Goal: Task Accomplishment & Management: Use online tool/utility

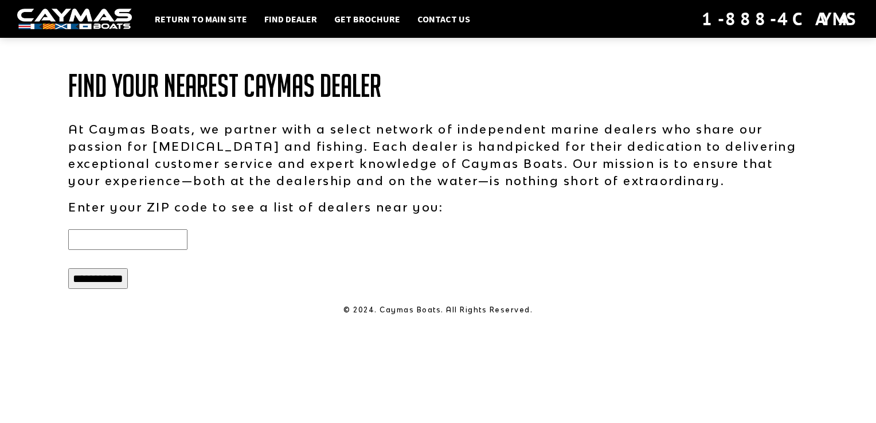
click at [138, 243] on input "text" at bounding box center [127, 239] width 119 height 21
click at [114, 286] on input "**********" at bounding box center [98, 278] width 60 height 21
click at [109, 242] on input "*****" at bounding box center [127, 239] width 119 height 21
type input "*"
type input "*****"
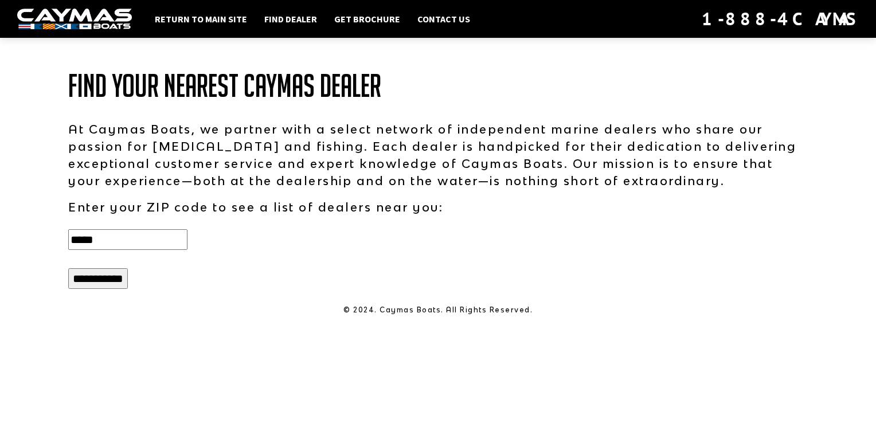
click at [104, 283] on input "**********" at bounding box center [98, 278] width 60 height 21
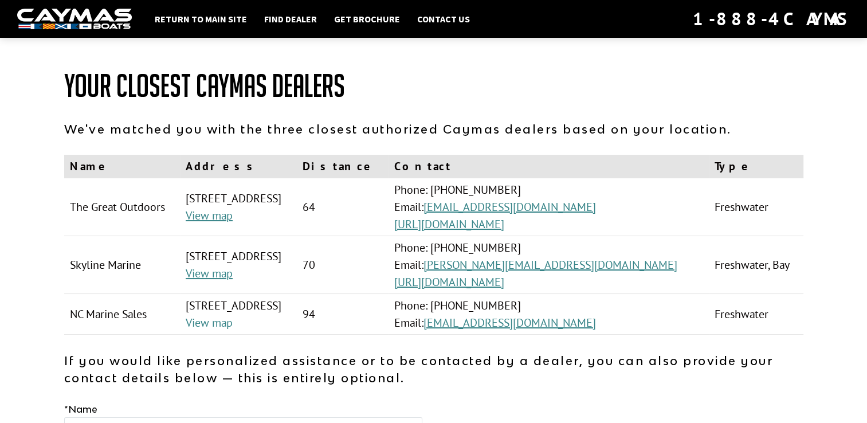
click at [216, 325] on link "View map" at bounding box center [209, 322] width 47 height 15
click at [213, 213] on link "View map" at bounding box center [209, 215] width 47 height 15
click at [228, 21] on link "Return to main site" at bounding box center [201, 18] width 104 height 15
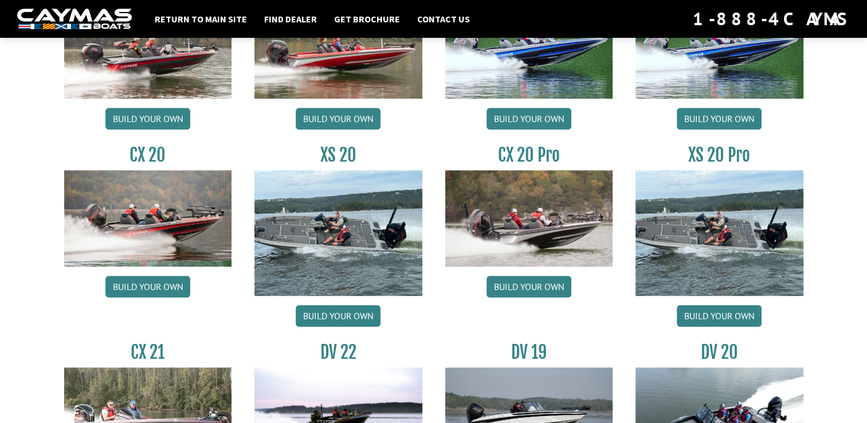
scroll to position [1078, 0]
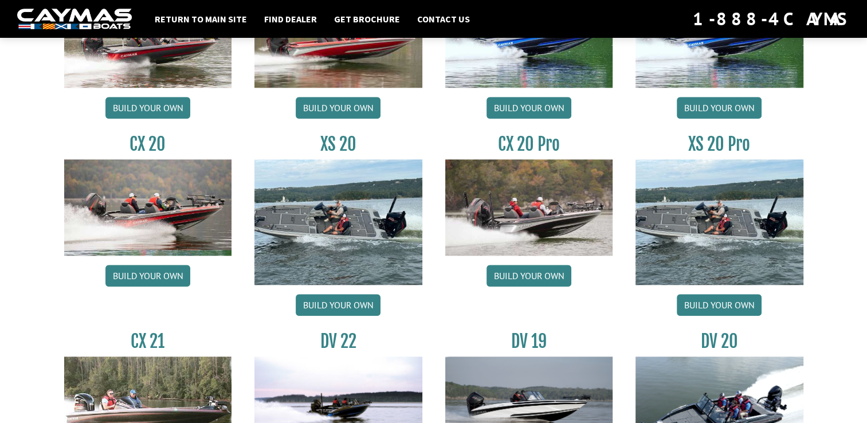
click at [541, 234] on img at bounding box center [529, 207] width 168 height 96
click at [534, 287] on link "Build your own" at bounding box center [529, 276] width 85 height 22
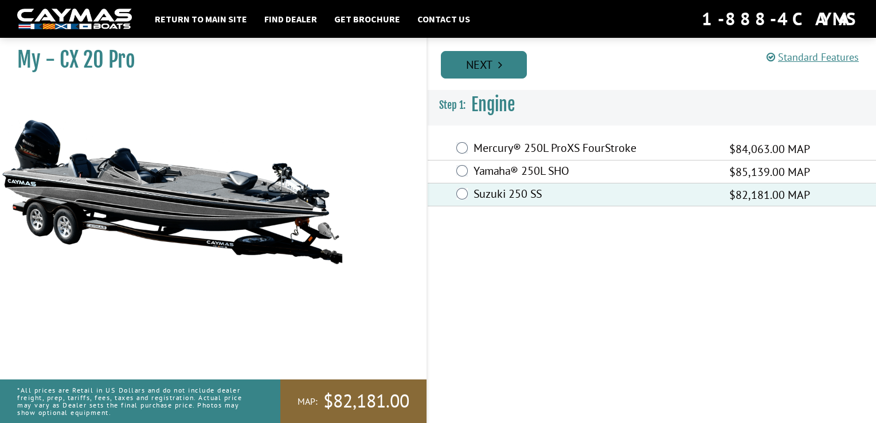
click at [488, 63] on link "Next" at bounding box center [484, 65] width 86 height 28
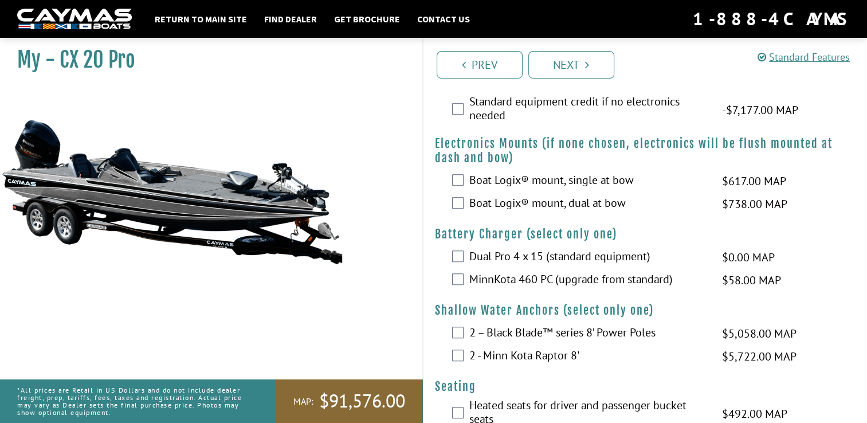
scroll to position [894, 0]
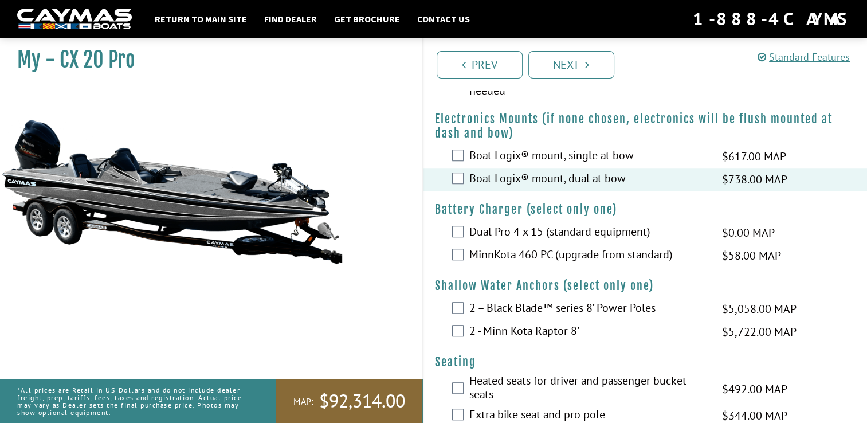
drag, startPoint x: 456, startPoint y: 330, endPoint x: 371, endPoint y: 339, distance: 85.3
click at [371, 339] on div "My - CX 20 Pro MAP:" at bounding box center [206, 244] width 434 height 423
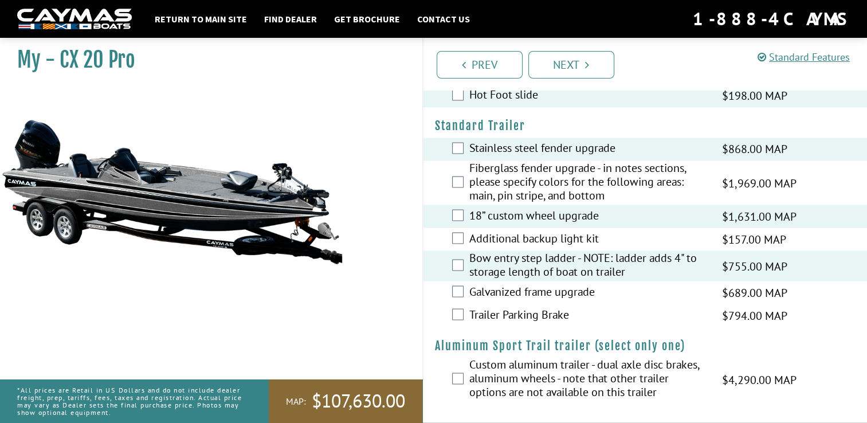
scroll to position [2230, 0]
click at [374, 292] on div "My - CX 20 Pro MAP:" at bounding box center [206, 244] width 434 height 423
click at [550, 62] on link "Next" at bounding box center [572, 65] width 86 height 28
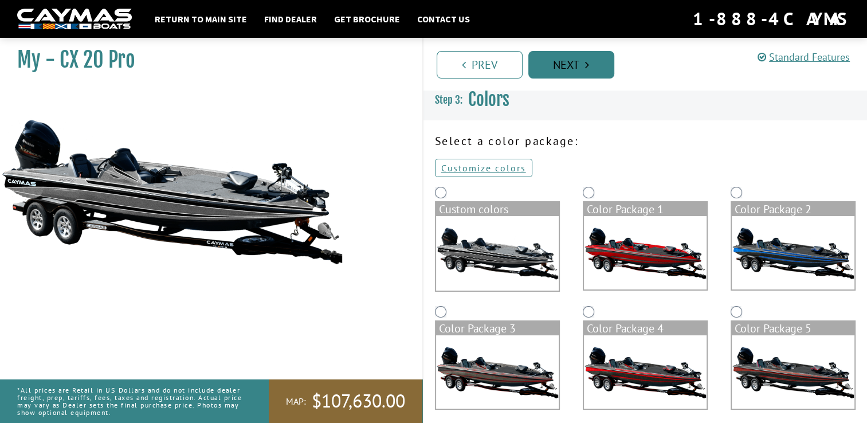
scroll to position [0, 0]
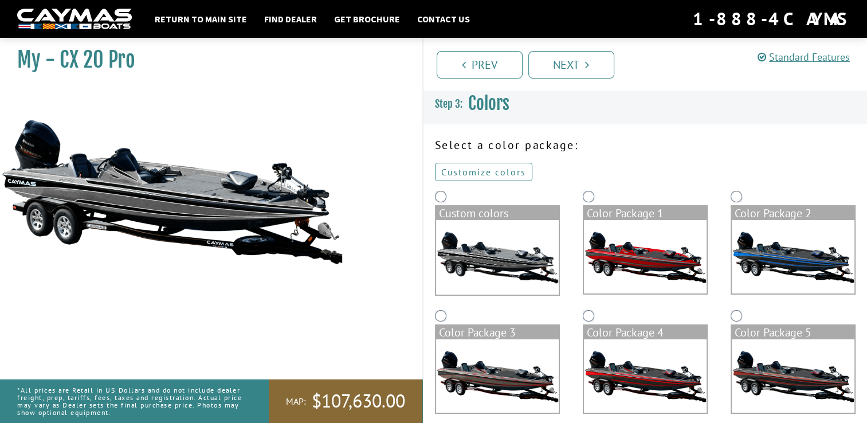
click at [510, 170] on link "Customize colors" at bounding box center [483, 172] width 97 height 18
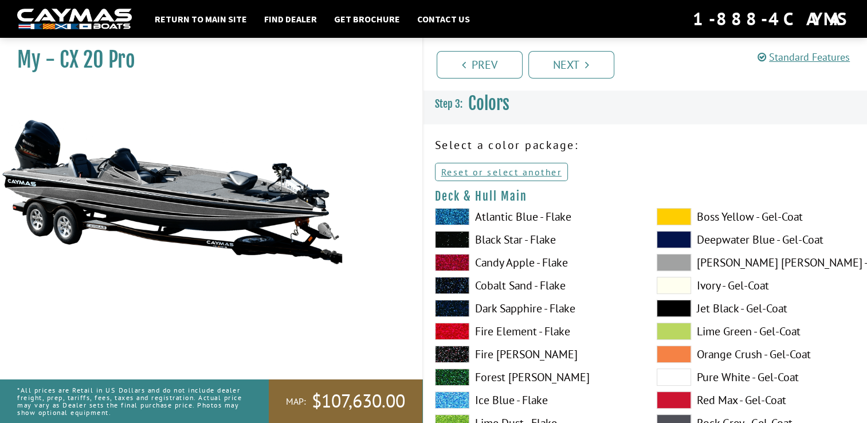
click at [446, 332] on span at bounding box center [452, 331] width 34 height 17
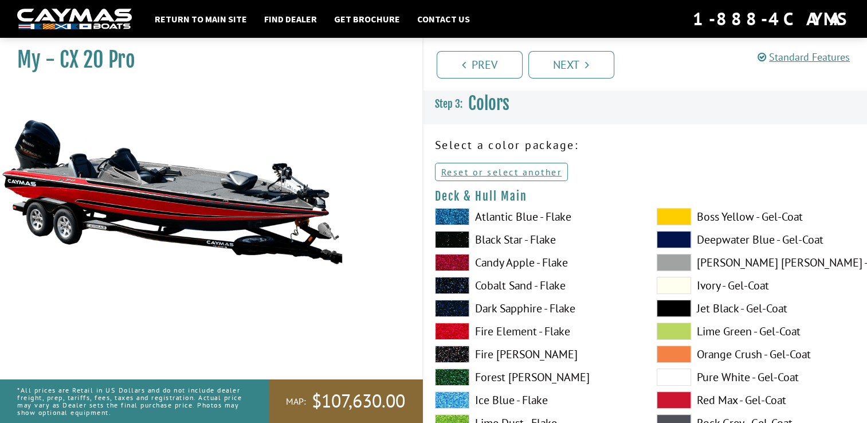
click at [446, 332] on span at bounding box center [452, 331] width 34 height 17
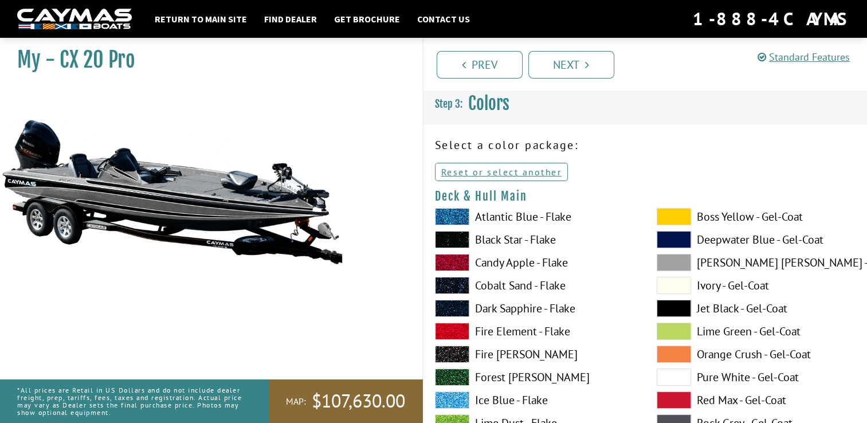
click at [446, 332] on span at bounding box center [452, 331] width 34 height 17
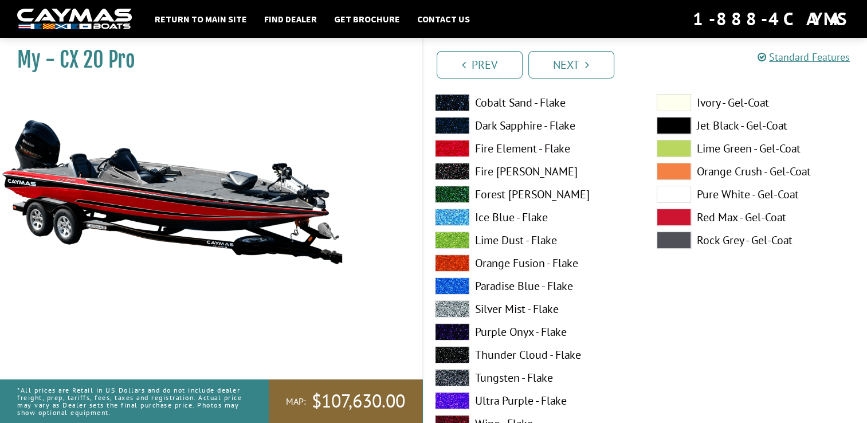
scroll to position [183, 0]
click at [447, 377] on span at bounding box center [452, 377] width 34 height 17
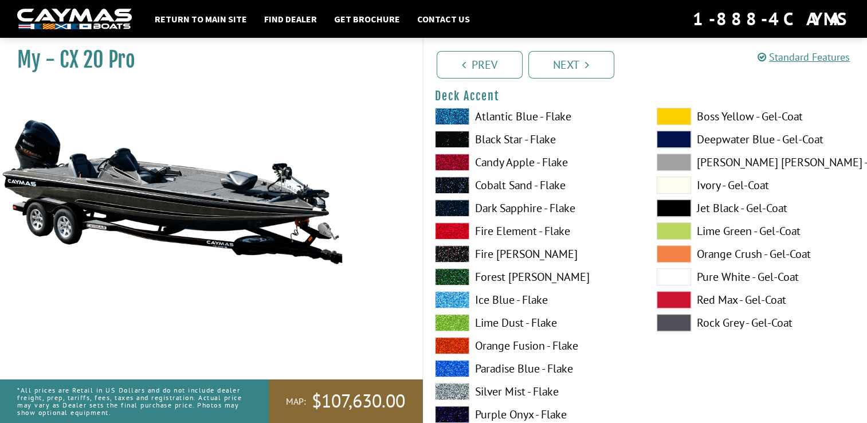
scroll to position [573, 0]
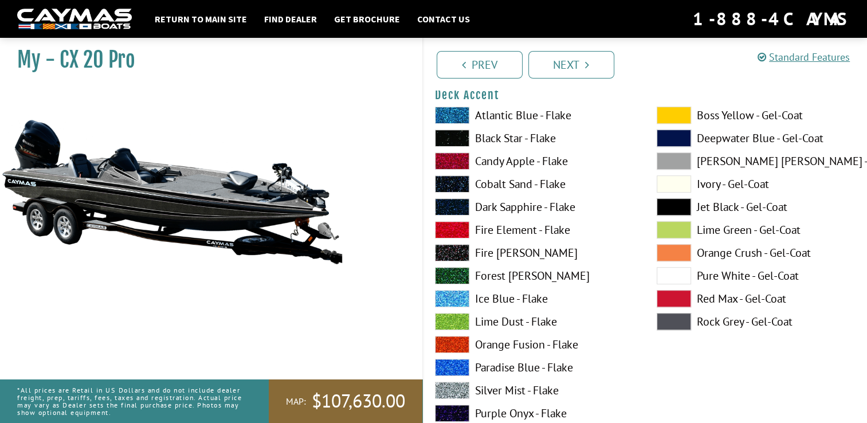
click at [449, 233] on span at bounding box center [452, 229] width 34 height 17
click at [401, 260] on div "My - CX 20 Pro MAP:" at bounding box center [206, 244] width 434 height 423
click at [449, 120] on span at bounding box center [452, 115] width 34 height 17
click at [448, 396] on span at bounding box center [452, 390] width 34 height 17
click at [667, 329] on span at bounding box center [674, 321] width 34 height 17
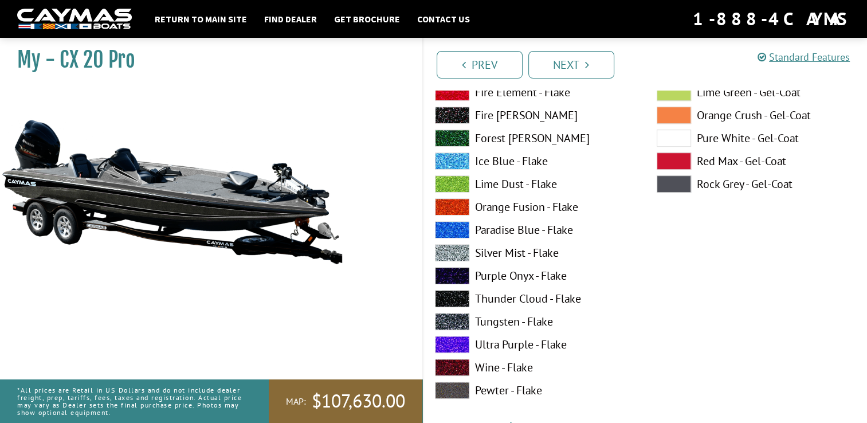
scroll to position [734, 0]
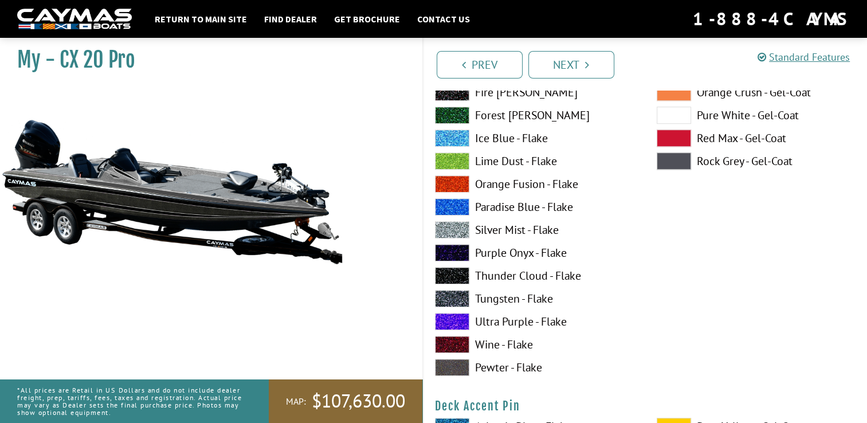
click at [668, 145] on span at bounding box center [674, 138] width 34 height 17
click at [454, 212] on span at bounding box center [452, 206] width 34 height 17
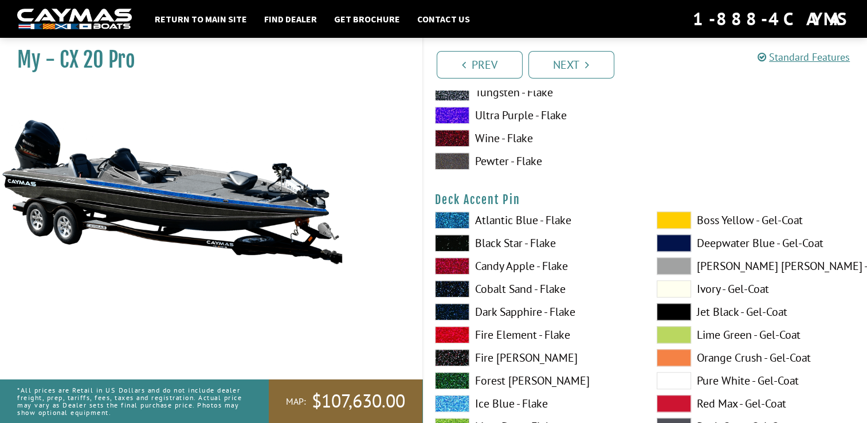
scroll to position [963, 0]
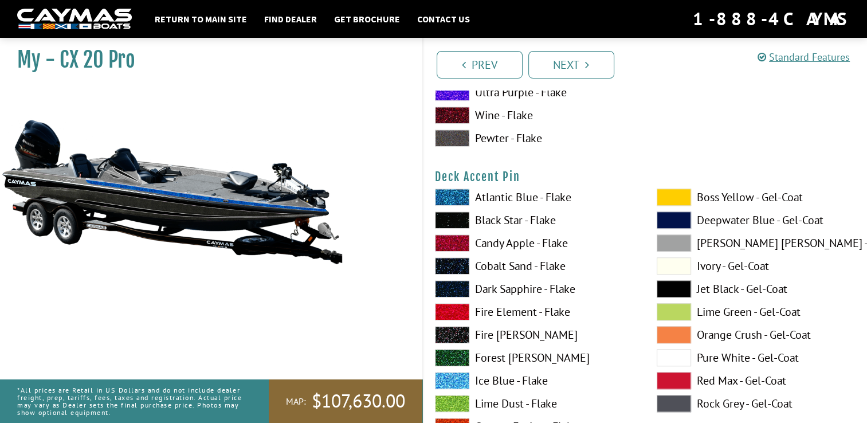
click at [681, 382] on span at bounding box center [674, 380] width 34 height 17
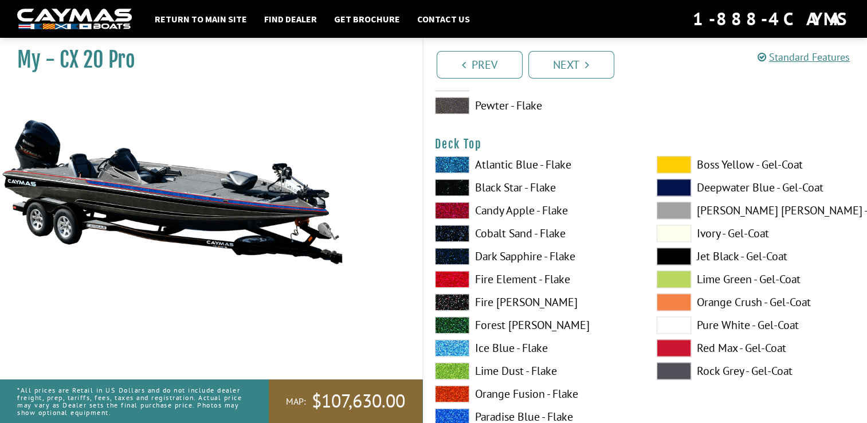
scroll to position [1491, 0]
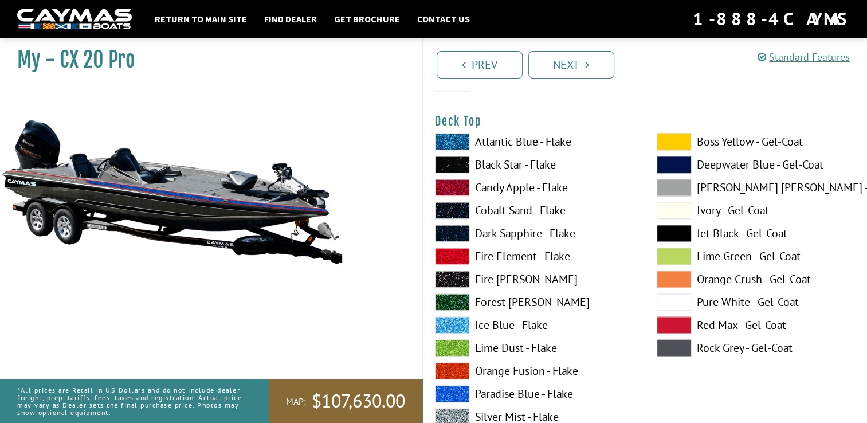
click at [451, 173] on span at bounding box center [452, 164] width 34 height 17
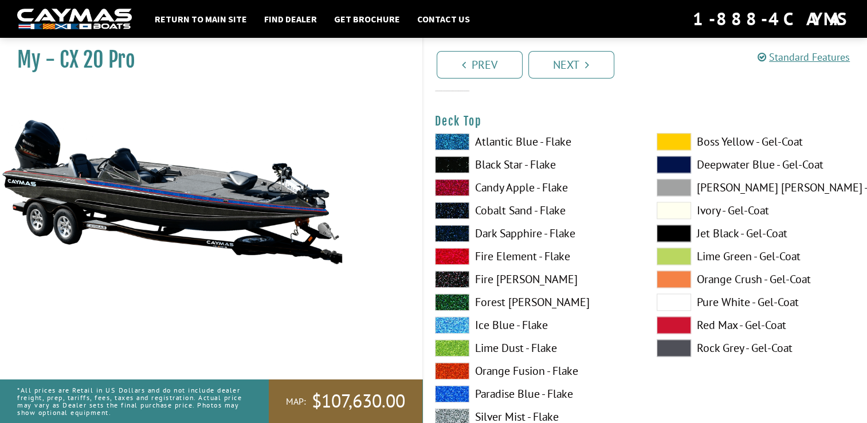
click at [451, 173] on span at bounding box center [452, 164] width 34 height 17
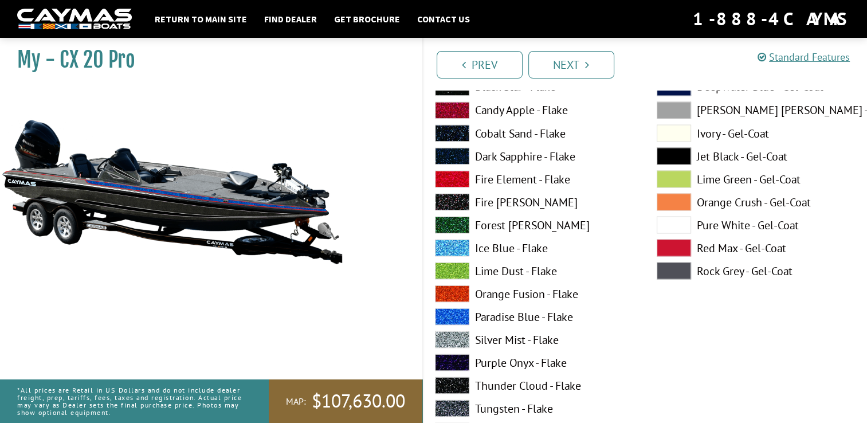
scroll to position [2041, 0]
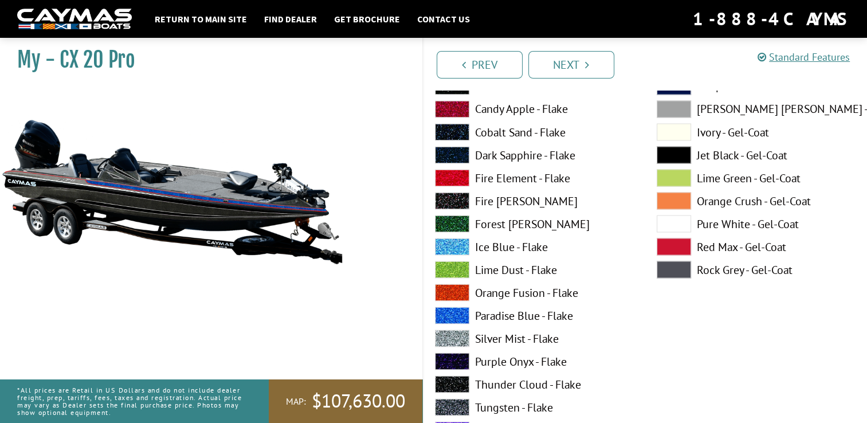
click at [660, 253] on span at bounding box center [674, 246] width 34 height 17
click at [666, 232] on span at bounding box center [674, 223] width 34 height 17
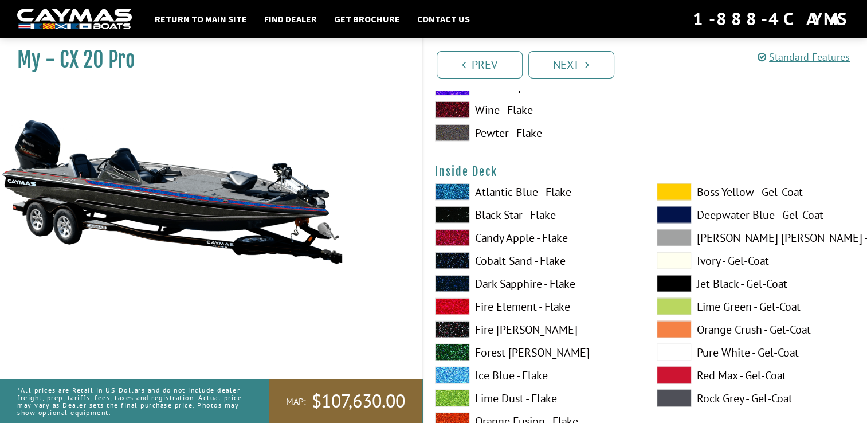
scroll to position [2385, 0]
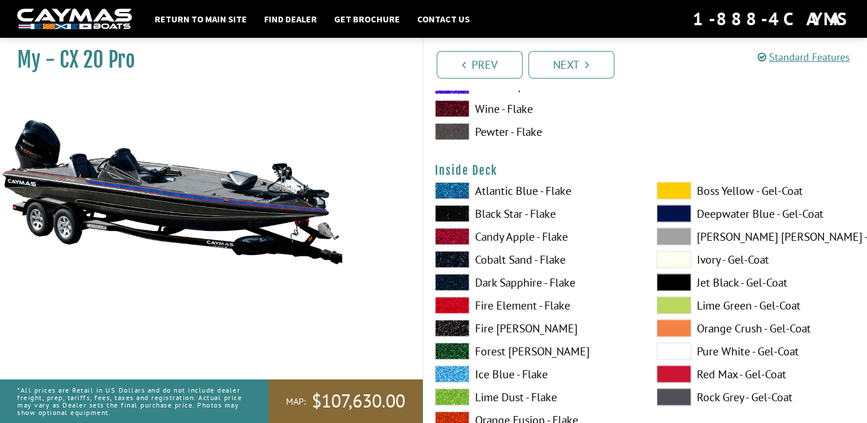
click at [664, 354] on span at bounding box center [674, 351] width 34 height 17
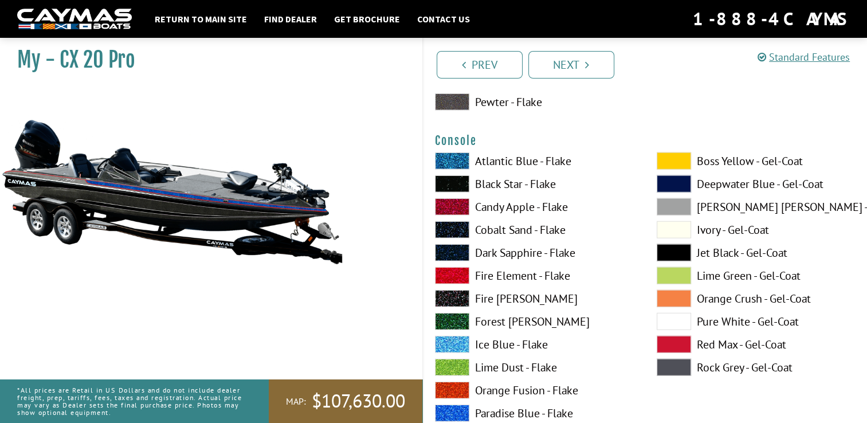
scroll to position [2889, 0]
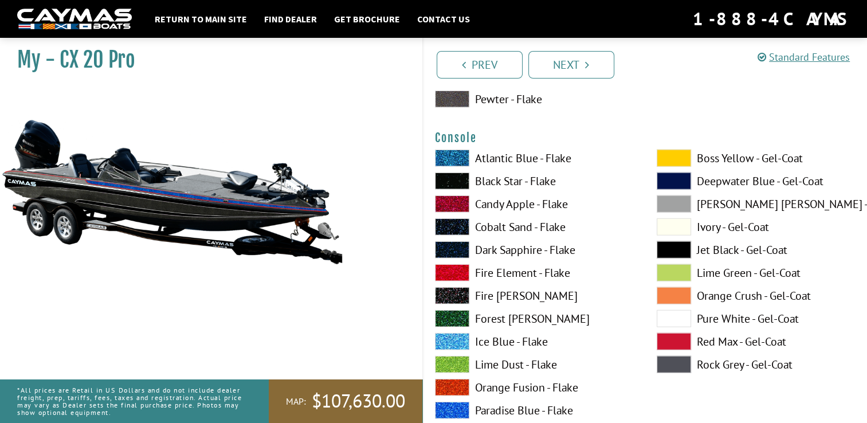
click at [664, 350] on span at bounding box center [674, 341] width 34 height 17
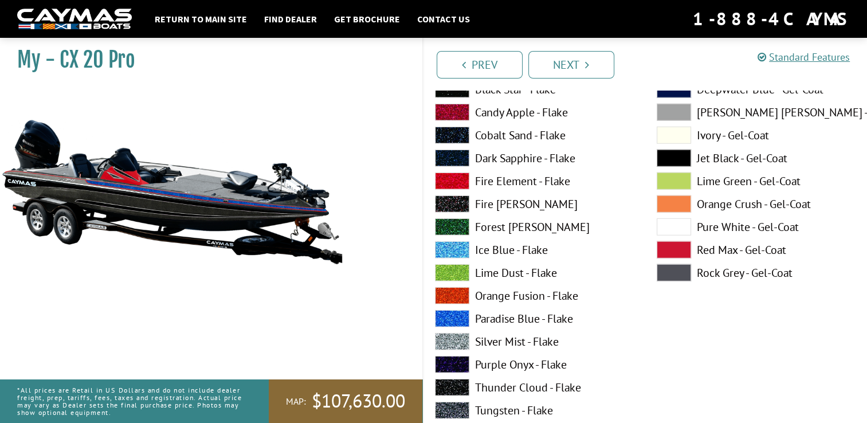
scroll to position [3004, 0]
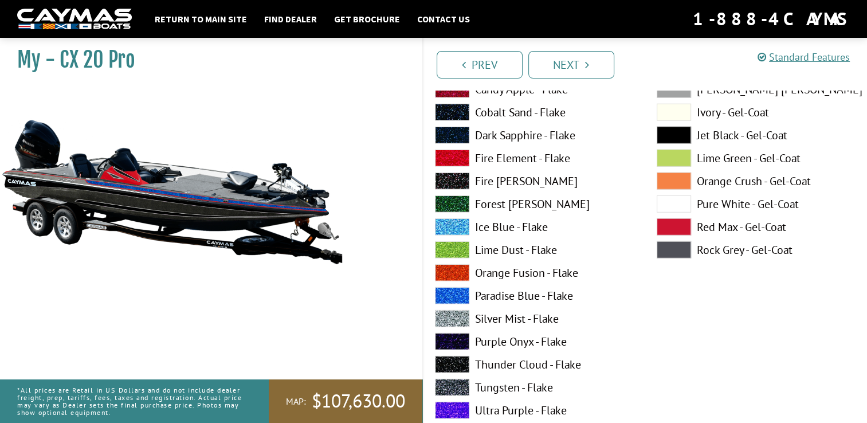
click at [449, 394] on span at bounding box center [452, 387] width 34 height 17
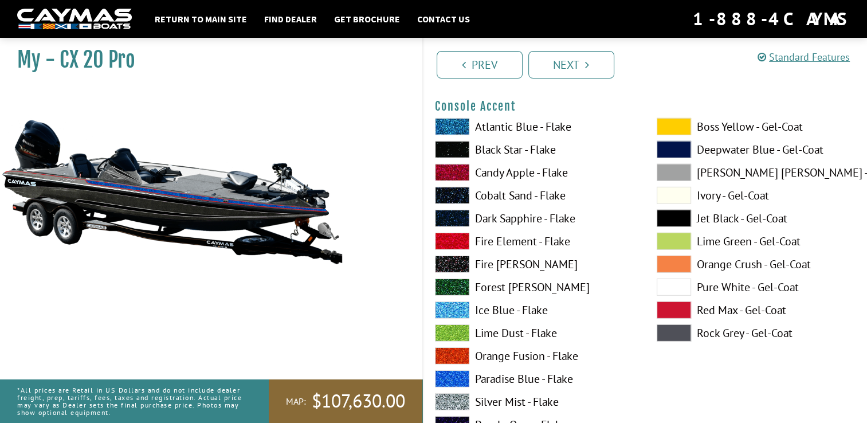
scroll to position [3394, 0]
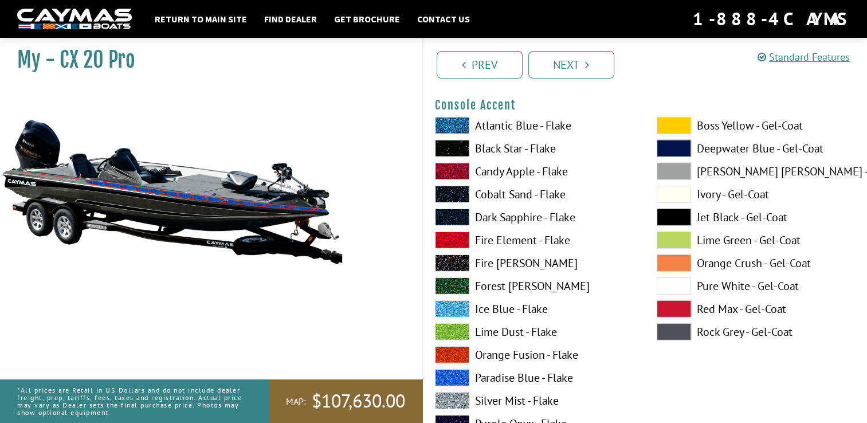
click at [670, 317] on span at bounding box center [674, 308] width 34 height 17
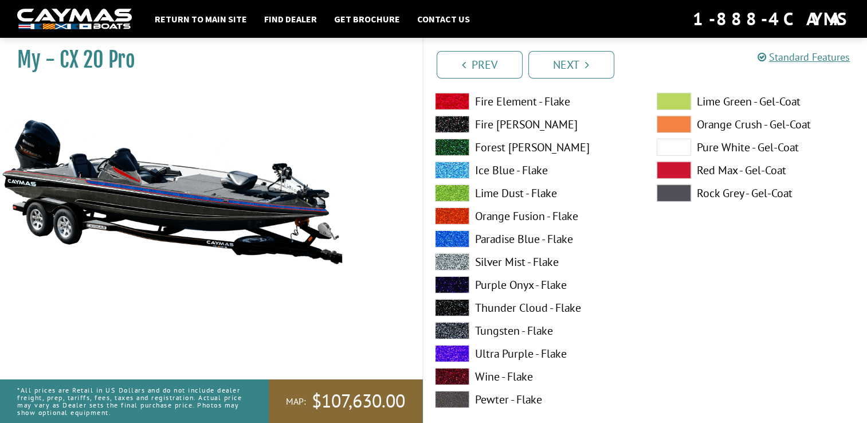
scroll to position [3532, 0]
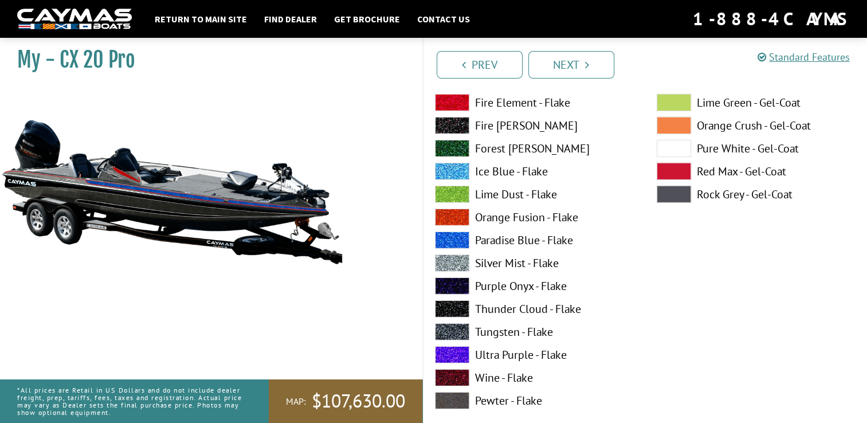
click at [448, 341] on span at bounding box center [452, 331] width 34 height 17
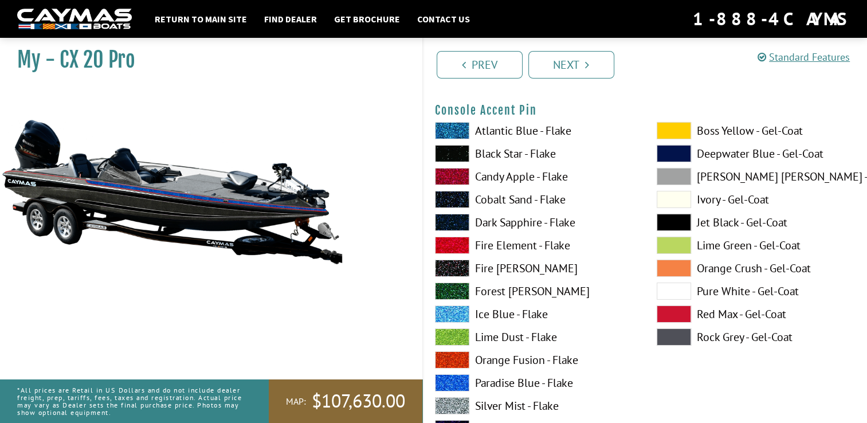
scroll to position [3876, 0]
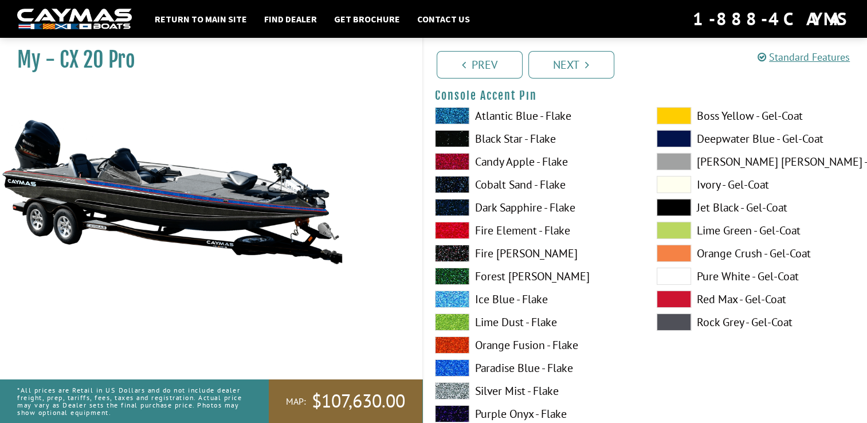
click at [668, 308] on span at bounding box center [674, 299] width 34 height 17
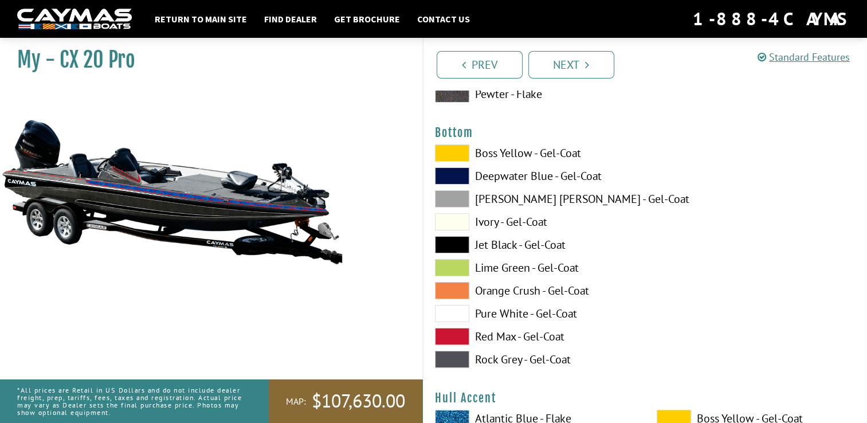
scroll to position [4311, 0]
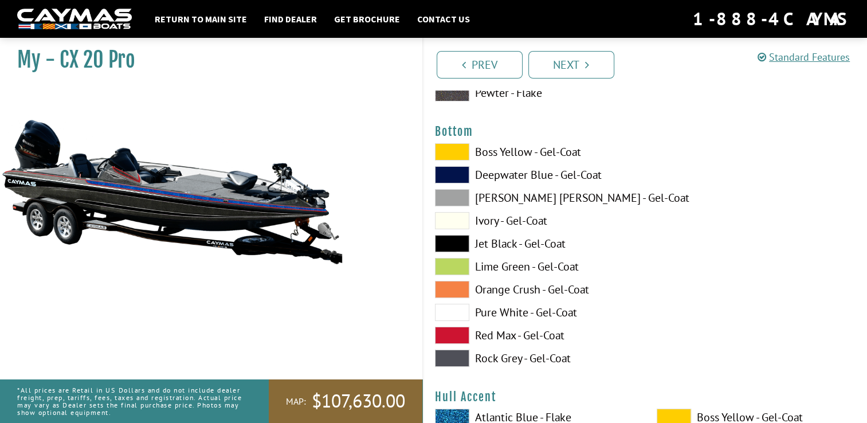
click at [448, 321] on span at bounding box center [452, 312] width 34 height 17
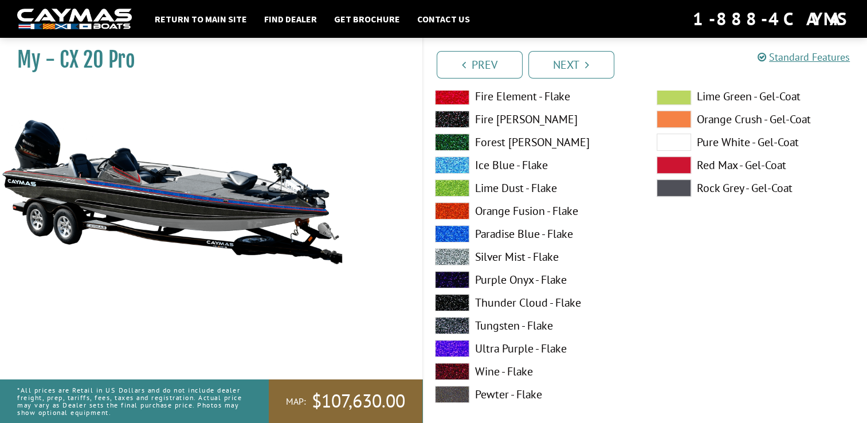
scroll to position [4770, 0]
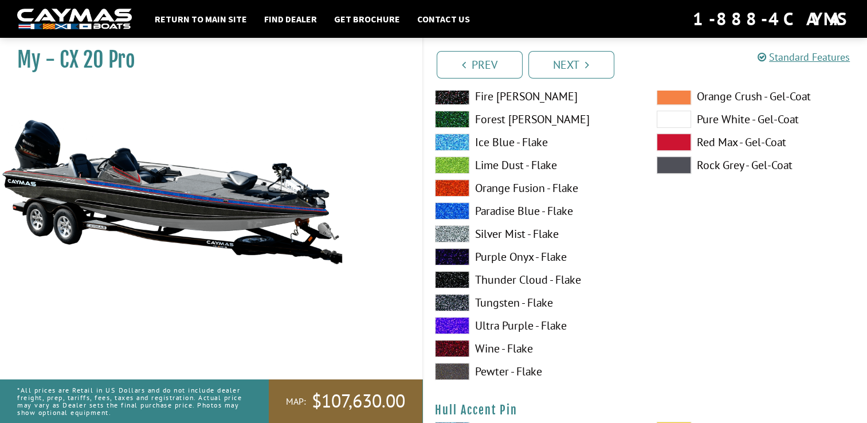
click at [451, 311] on span at bounding box center [452, 302] width 34 height 17
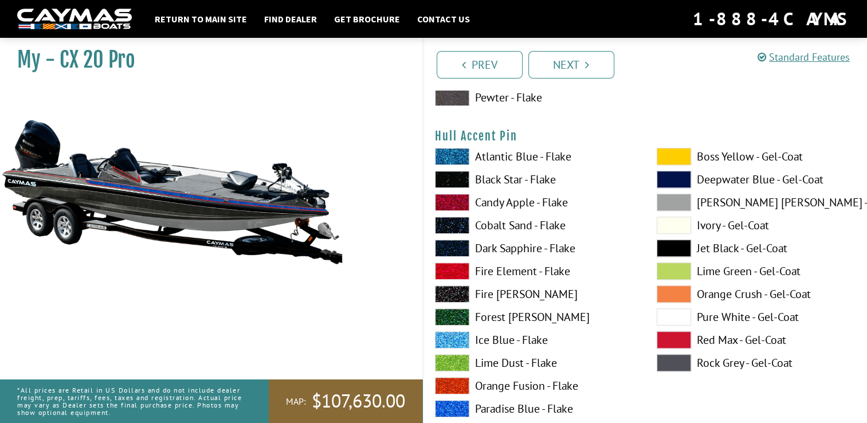
scroll to position [5045, 0]
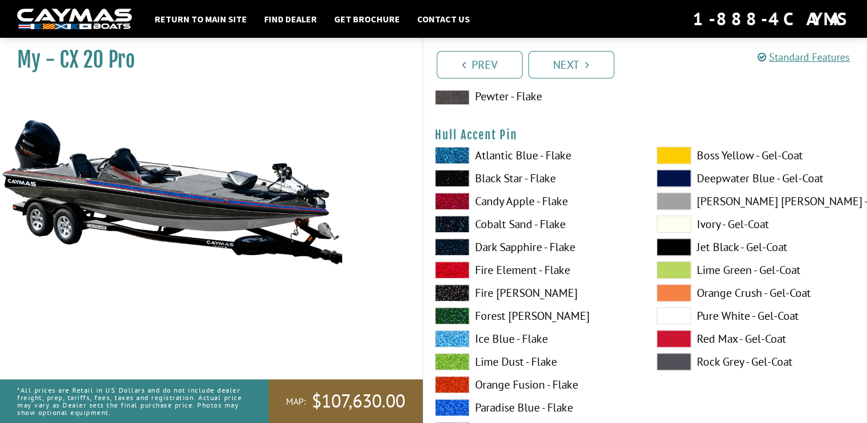
click at [677, 347] on span at bounding box center [674, 338] width 34 height 17
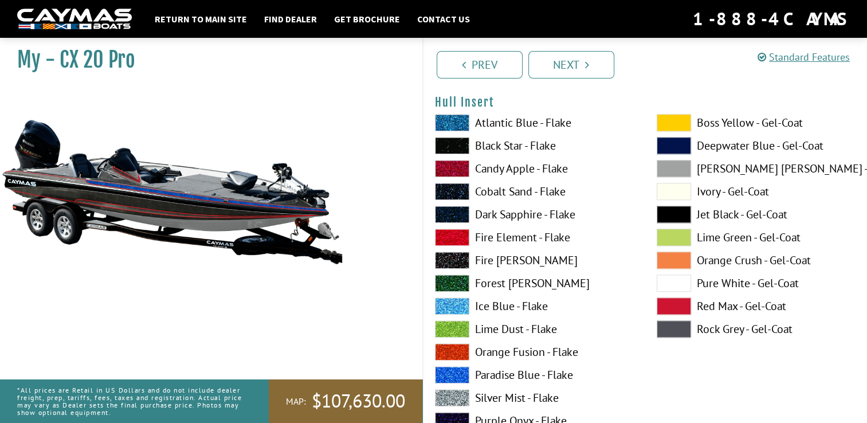
scroll to position [5572, 0]
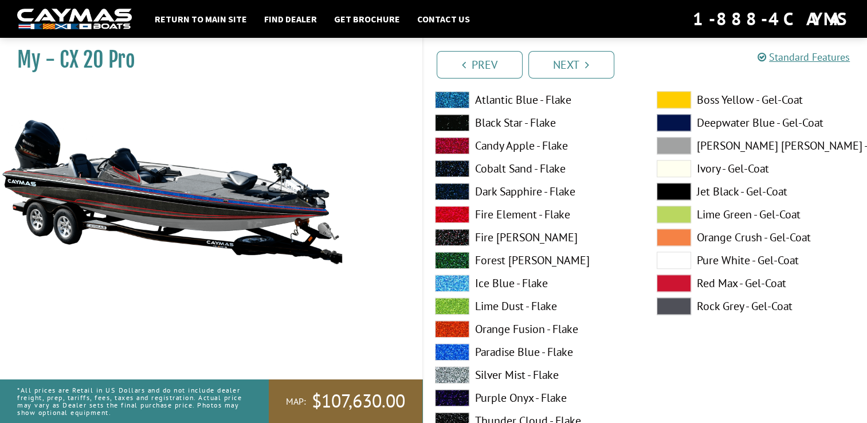
click at [665, 200] on span at bounding box center [674, 191] width 34 height 17
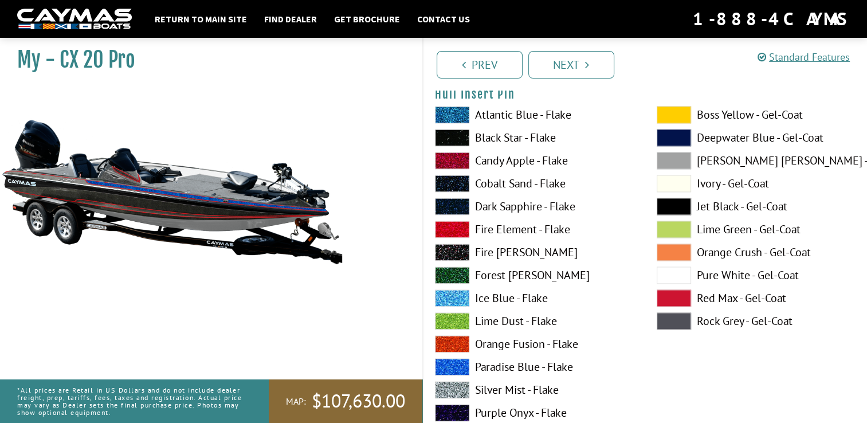
scroll to position [6031, 0]
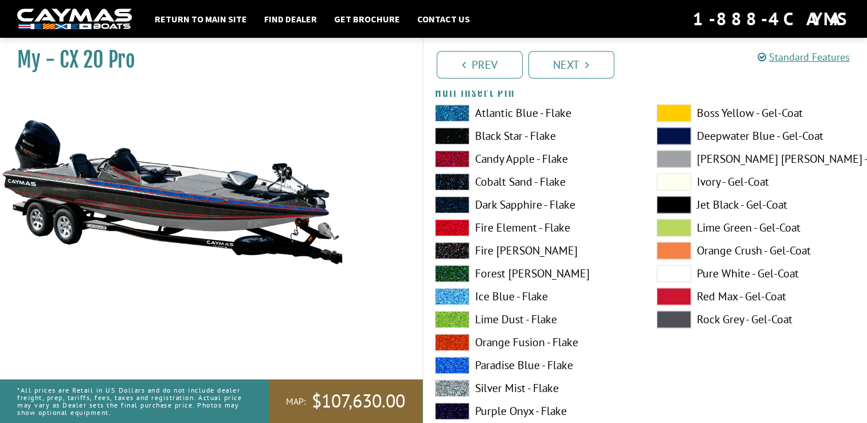
click at [670, 305] on span at bounding box center [674, 296] width 34 height 17
click at [671, 282] on span at bounding box center [674, 273] width 34 height 17
click at [667, 305] on span at bounding box center [674, 296] width 34 height 17
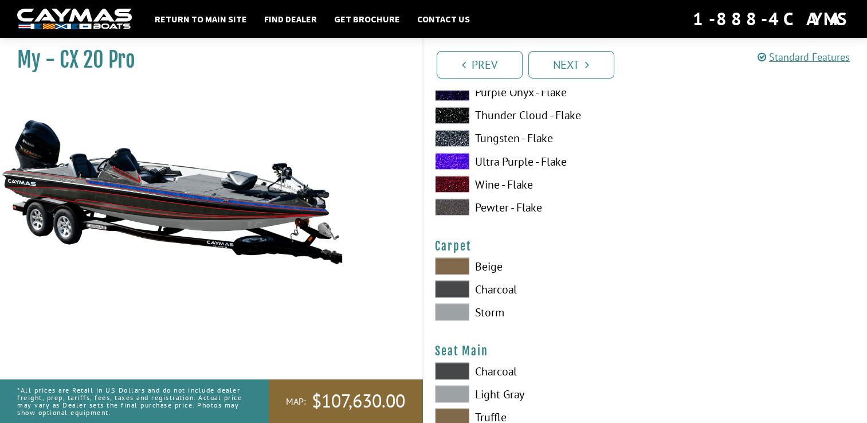
scroll to position [6352, 0]
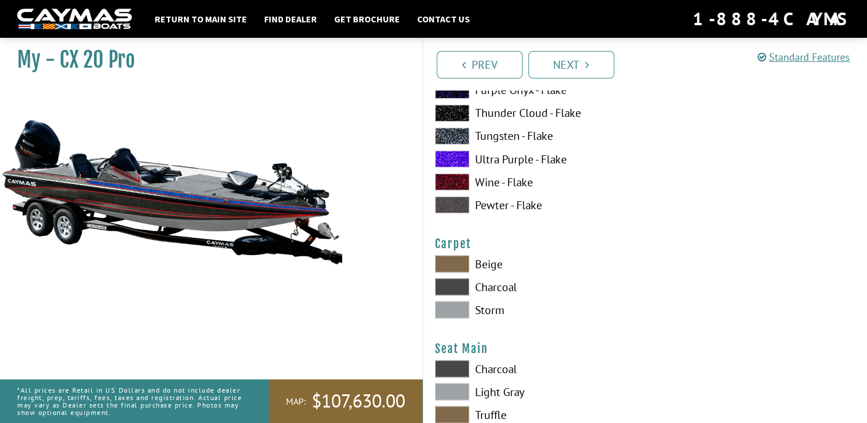
click at [447, 295] on span at bounding box center [452, 286] width 34 height 17
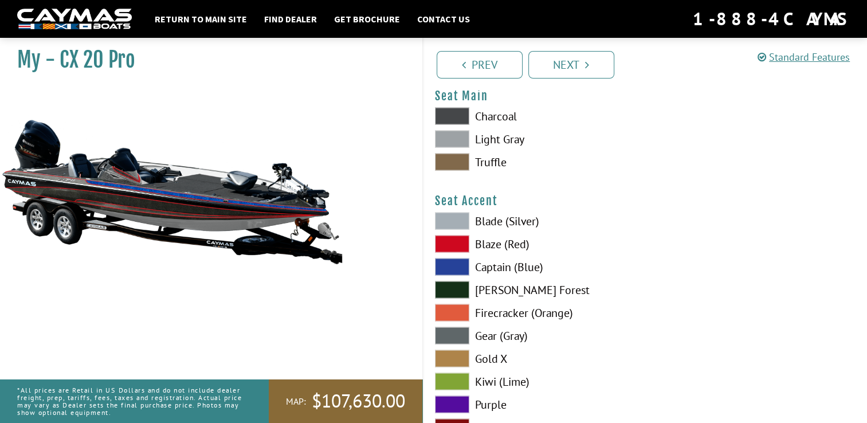
scroll to position [6627, 0]
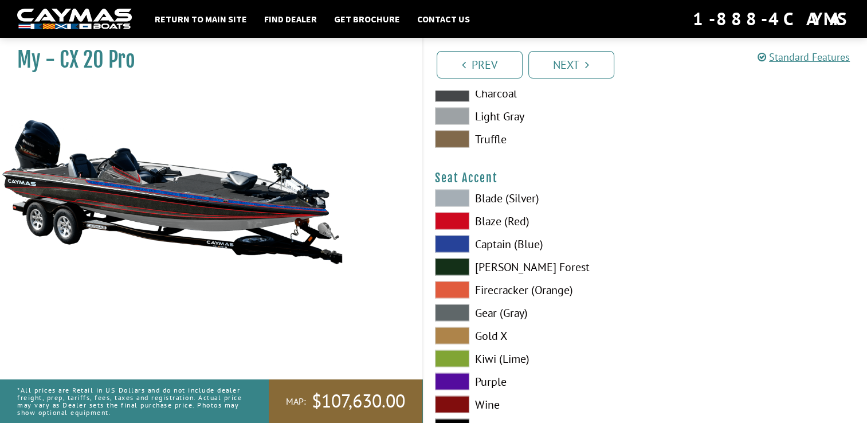
click at [440, 102] on span at bounding box center [452, 93] width 34 height 17
click at [444, 125] on span at bounding box center [452, 116] width 34 height 17
click at [445, 102] on span at bounding box center [452, 93] width 34 height 17
click at [446, 253] on span at bounding box center [452, 244] width 34 height 17
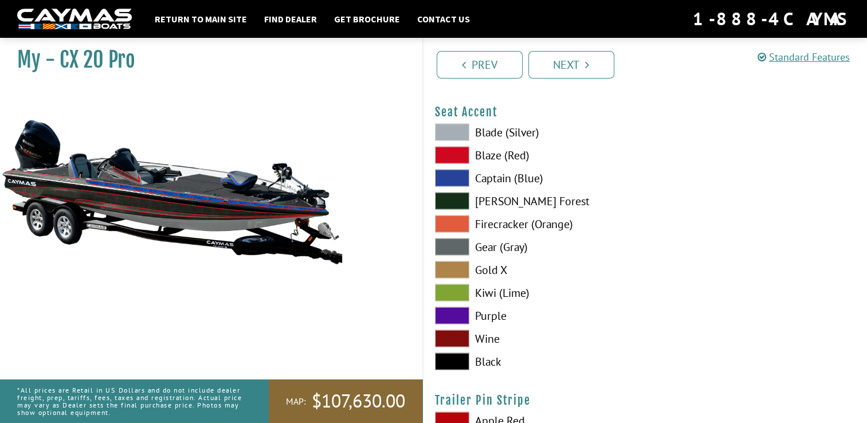
scroll to position [6696, 0]
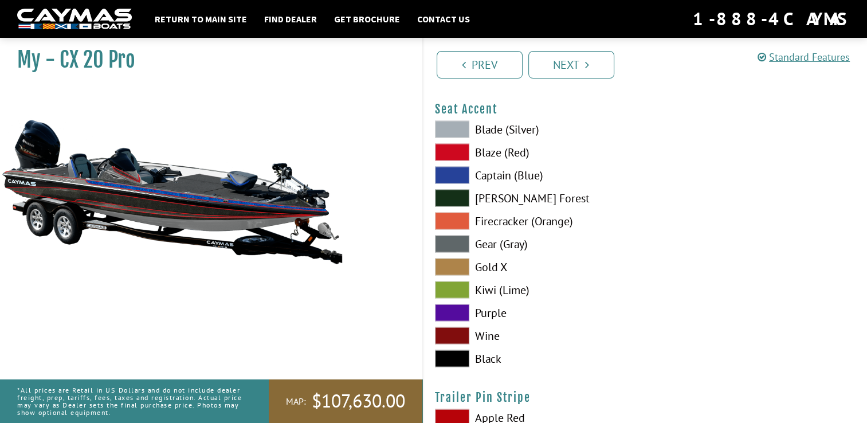
click at [449, 367] on span at bounding box center [452, 358] width 34 height 17
click at [445, 138] on span at bounding box center [452, 129] width 34 height 17
click at [445, 161] on span at bounding box center [452, 152] width 34 height 17
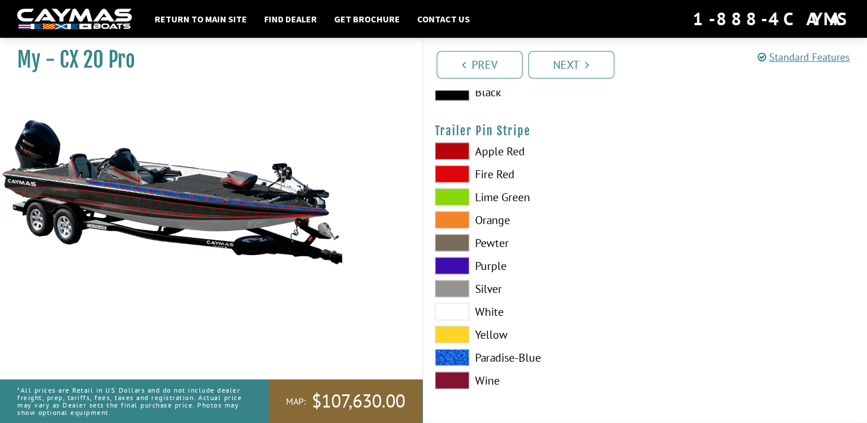
scroll to position [6971, 0]
click at [441, 183] on span at bounding box center [452, 174] width 34 height 17
click at [547, 65] on link "Next" at bounding box center [572, 65] width 86 height 28
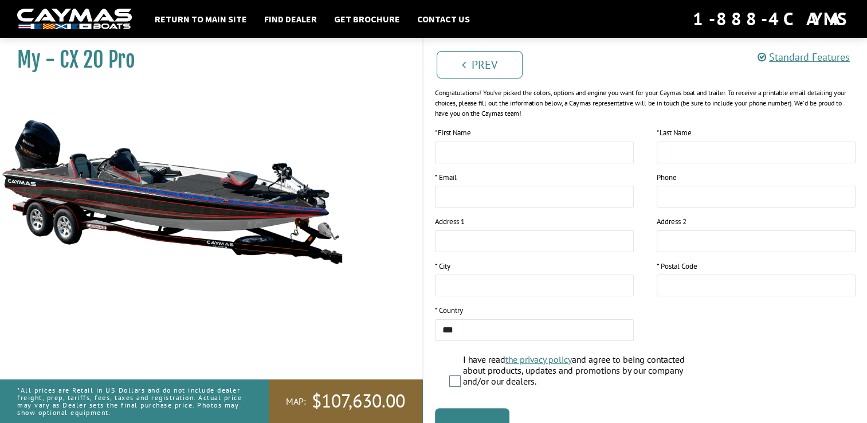
scroll to position [0, 0]
